Goal: Task Accomplishment & Management: Use online tool/utility

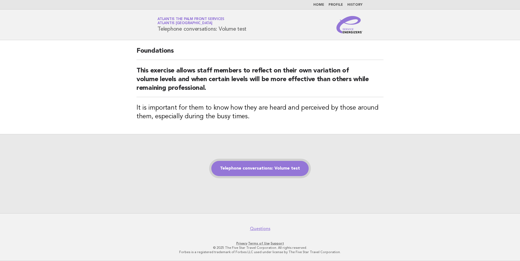
click at [264, 168] on link "Telephone conversations: Volume test" at bounding box center [259, 168] width 97 height 15
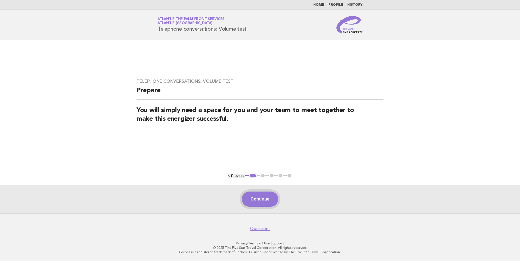
click at [263, 198] on button "Continue" at bounding box center [260, 199] width 36 height 15
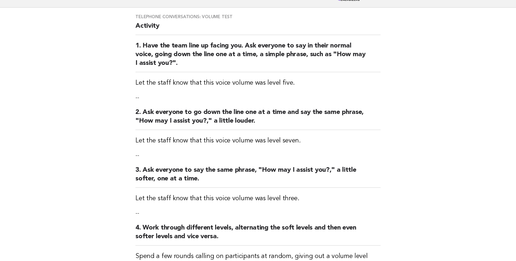
scroll to position [142, 0]
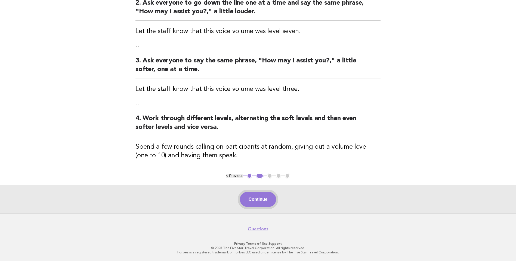
click at [261, 199] on button "Continue" at bounding box center [258, 199] width 36 height 15
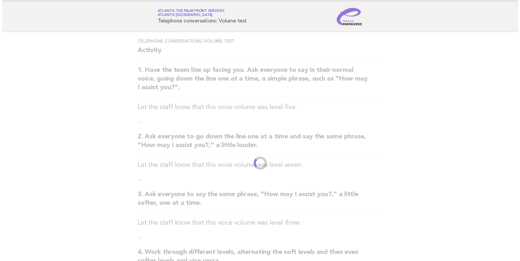
scroll to position [0, 0]
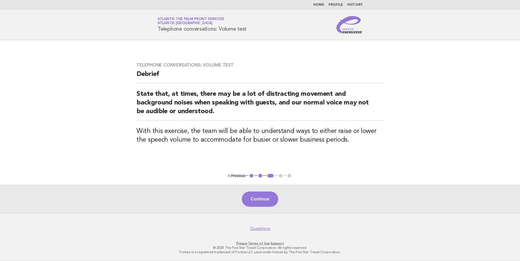
click at [261, 199] on button "Continue" at bounding box center [260, 199] width 36 height 15
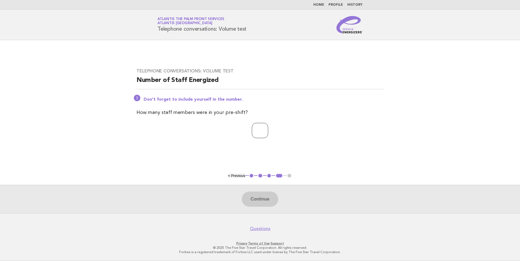
click at [255, 132] on input "number" at bounding box center [260, 130] width 16 height 15
type input "**"
click at [263, 198] on button "Continue" at bounding box center [260, 199] width 36 height 15
